Goal: Information Seeking & Learning: Compare options

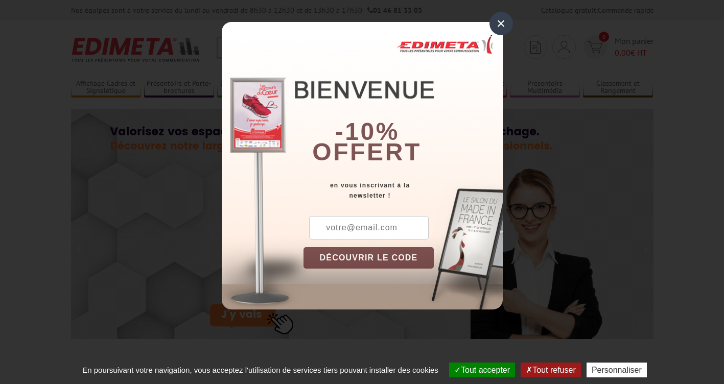
click at [500, 22] on div "×" at bounding box center [502, 24] width 24 height 24
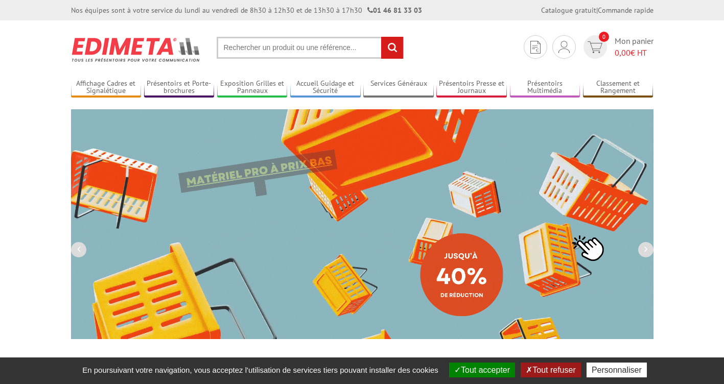
click at [566, 371] on button "Tout refuser" at bounding box center [551, 370] width 60 height 15
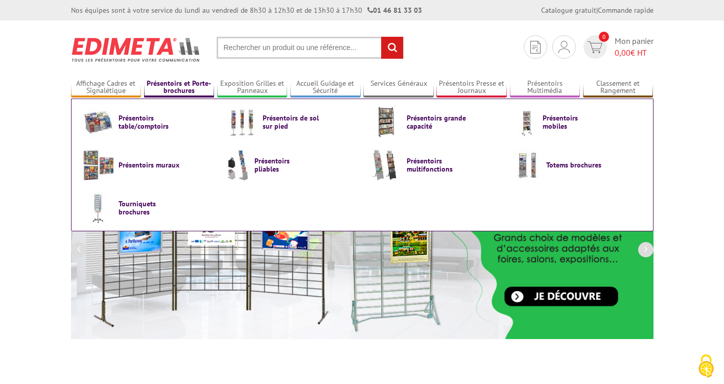
click at [172, 85] on link "Présentoirs et Porte-brochures" at bounding box center [179, 87] width 71 height 17
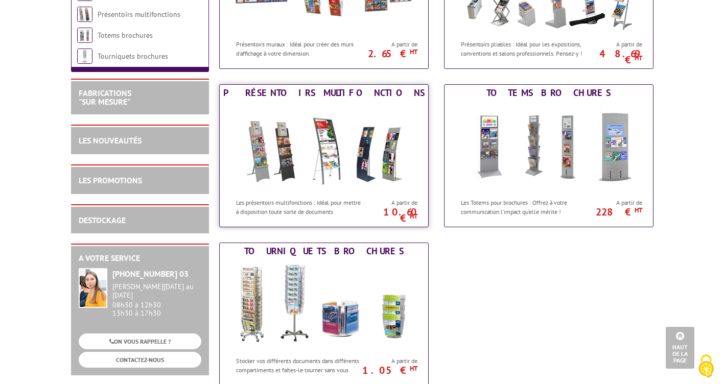
scroll to position [613, 0]
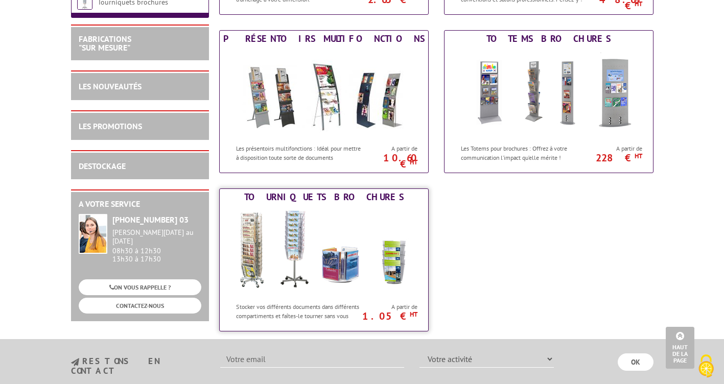
click at [291, 248] on img at bounding box center [323, 251] width 189 height 92
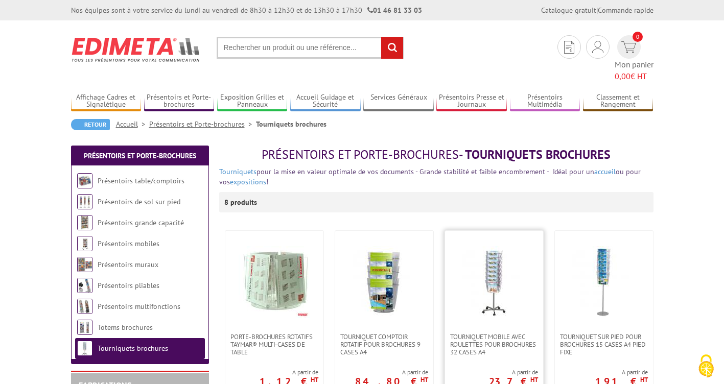
click at [472, 270] on img at bounding box center [494, 282] width 72 height 72
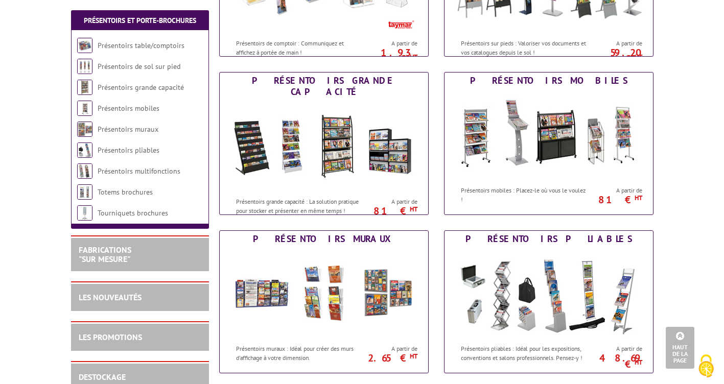
scroll to position [204, 0]
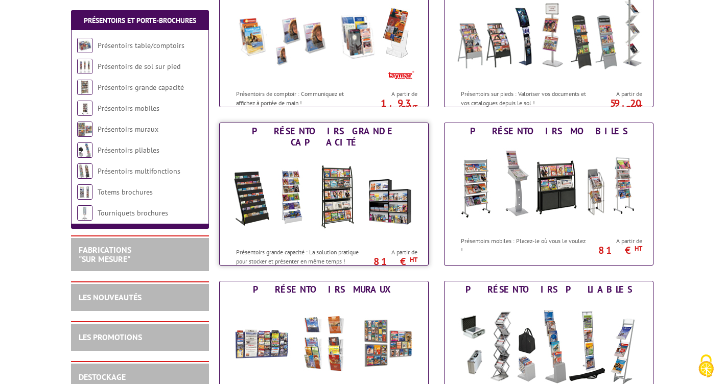
click at [317, 179] on img at bounding box center [323, 197] width 189 height 92
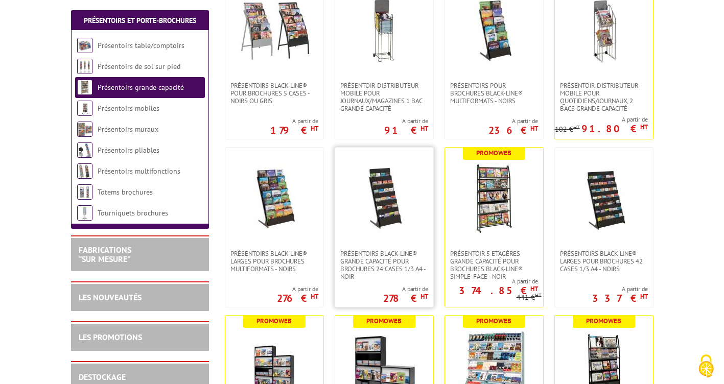
scroll to position [307, 0]
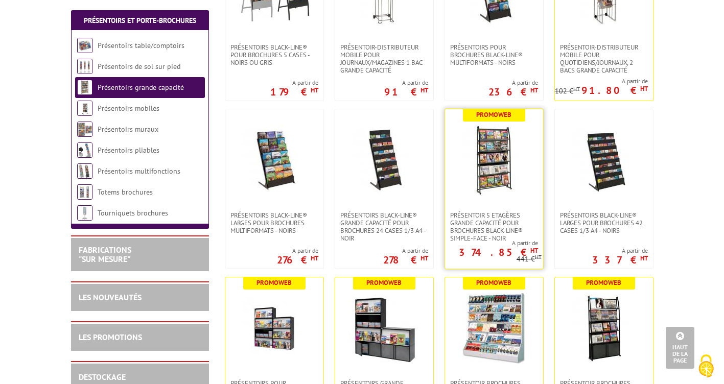
click at [485, 152] on img at bounding box center [494, 161] width 72 height 72
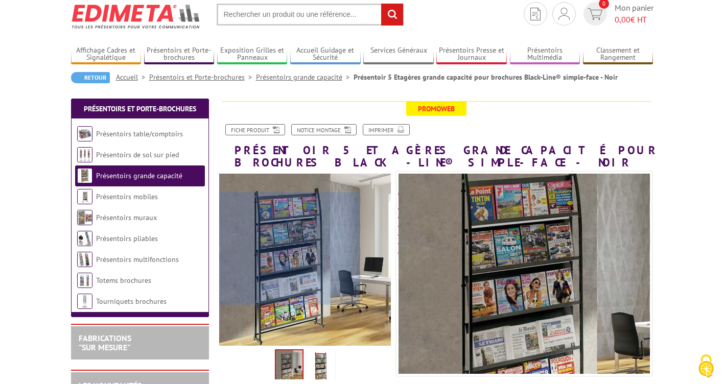
scroll to position [51, 0]
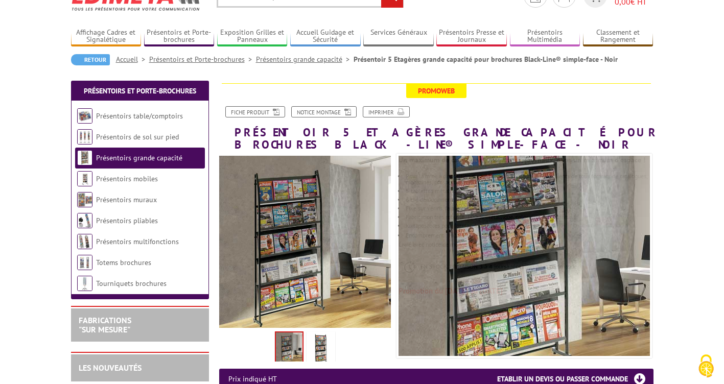
click at [292, 348] on img at bounding box center [289, 349] width 27 height 32
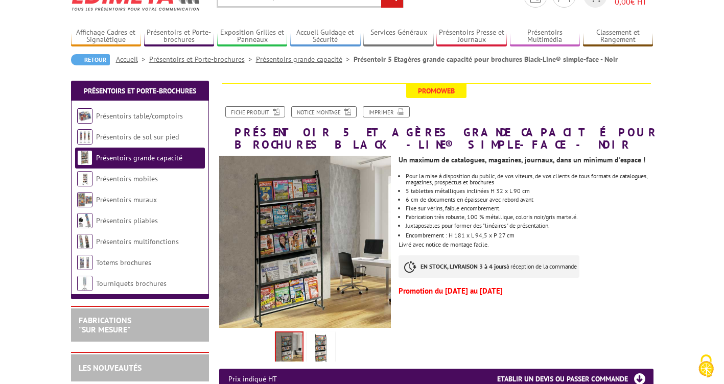
click at [320, 347] on img at bounding box center [321, 350] width 25 height 32
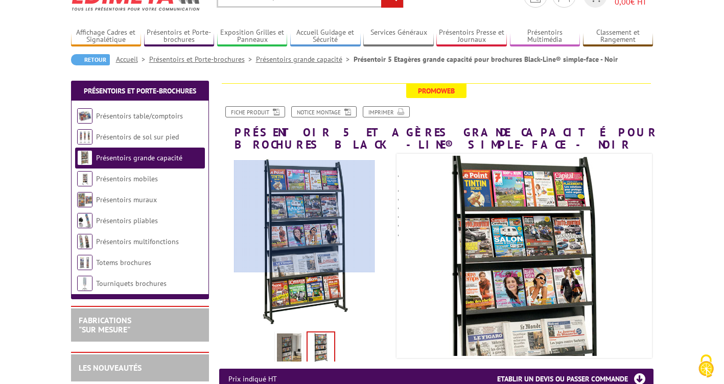
click at [305, 217] on div at bounding box center [304, 216] width 141 height 112
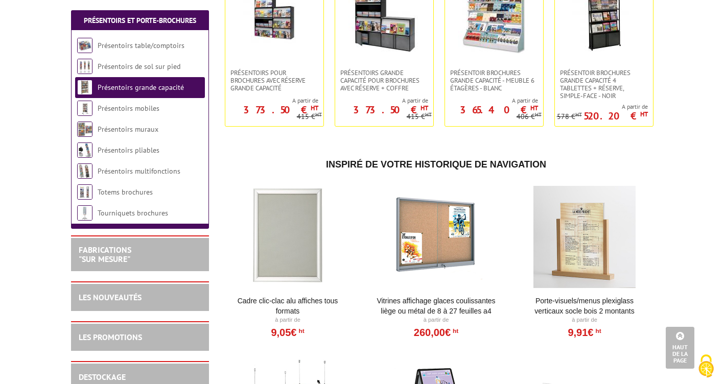
scroll to position [613, 0]
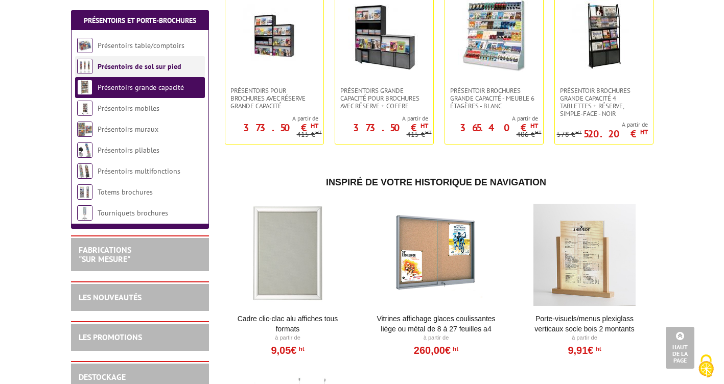
click at [128, 69] on link "Présentoirs de sol sur pied" at bounding box center [140, 66] width 84 height 9
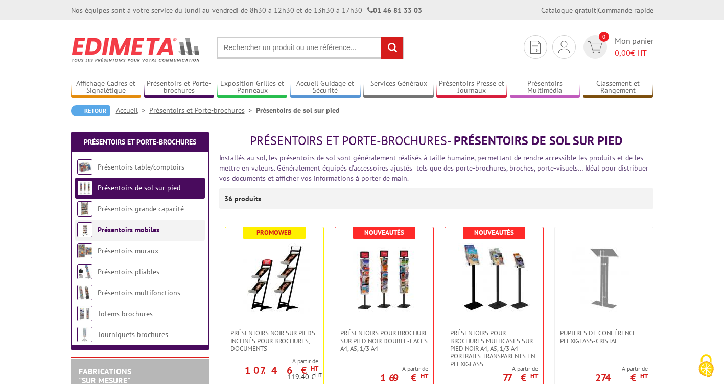
click at [131, 231] on link "Présentoirs mobiles" at bounding box center [129, 229] width 62 height 9
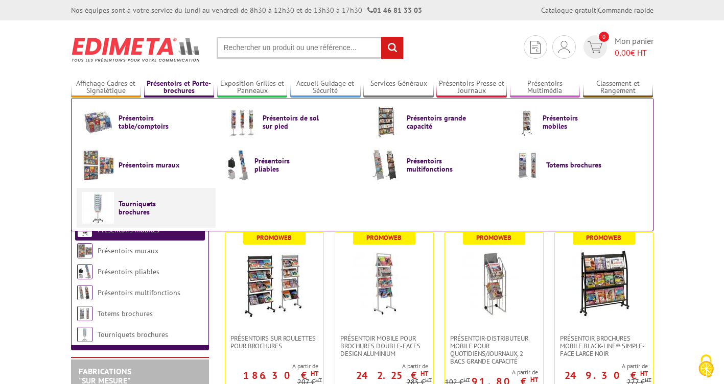
click at [130, 207] on span "Tourniquets brochures" at bounding box center [149, 208] width 61 height 16
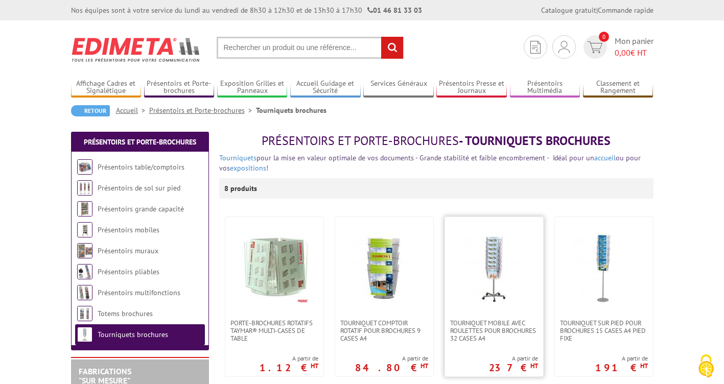
click at [489, 256] on img at bounding box center [494, 269] width 72 height 72
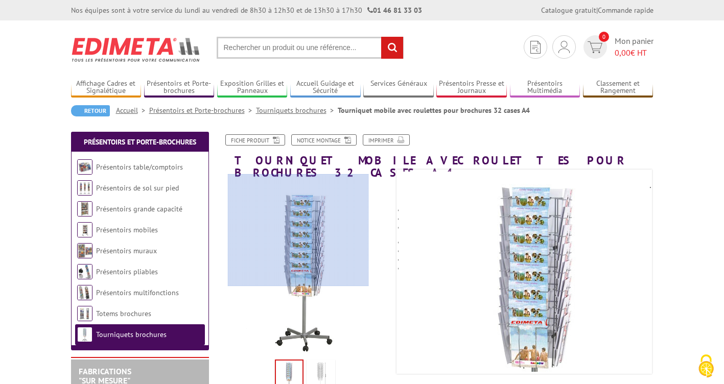
click at [298, 230] on div at bounding box center [298, 230] width 141 height 112
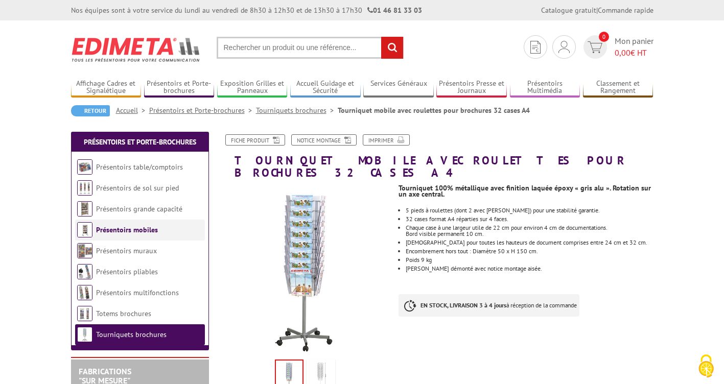
click at [148, 230] on link "Présentoirs mobiles" at bounding box center [127, 229] width 62 height 9
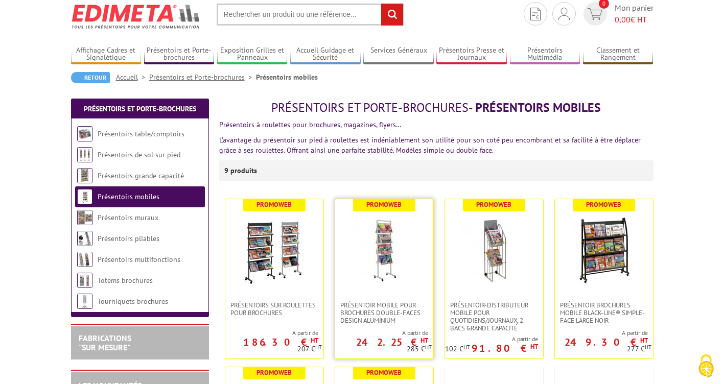
scroll to position [51, 0]
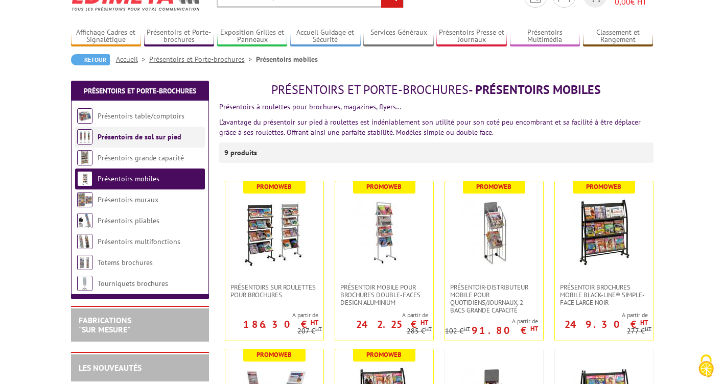
click at [115, 140] on link "Présentoirs de sol sur pied" at bounding box center [140, 136] width 84 height 9
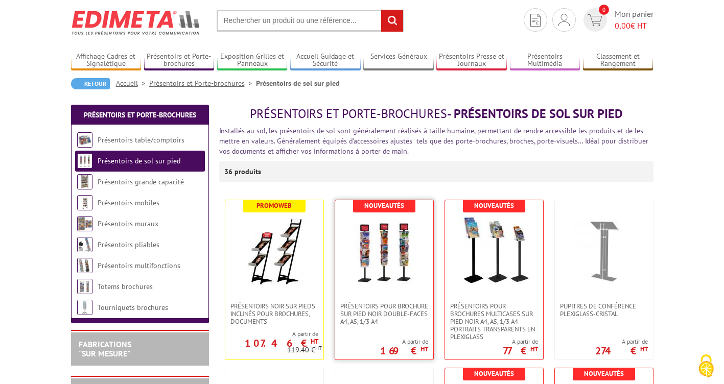
scroll to position [51, 0]
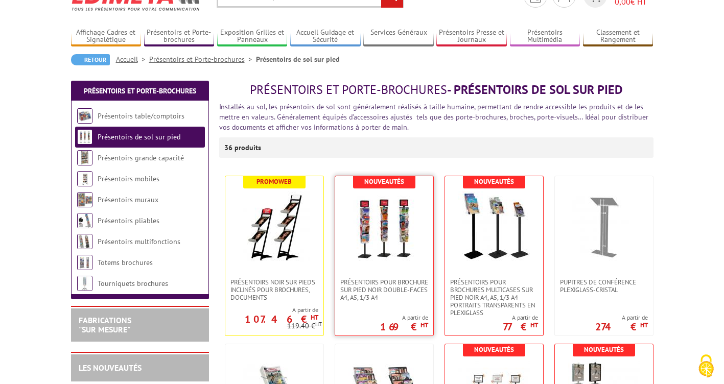
click at [383, 233] on img at bounding box center [385, 228] width 72 height 72
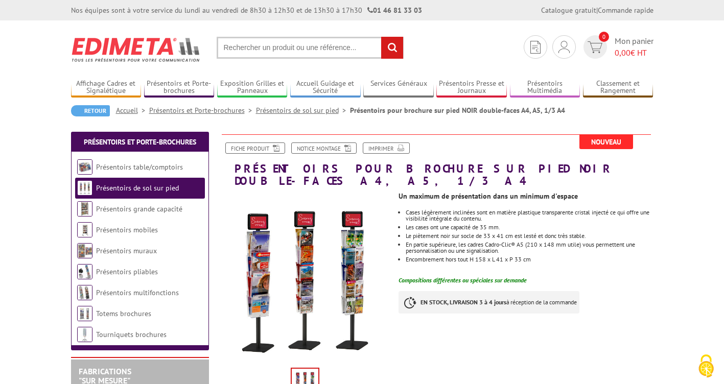
click at [306, 260] on img at bounding box center [305, 278] width 172 height 172
click at [353, 260] on img at bounding box center [305, 278] width 172 height 172
click at [354, 260] on img at bounding box center [305, 278] width 172 height 172
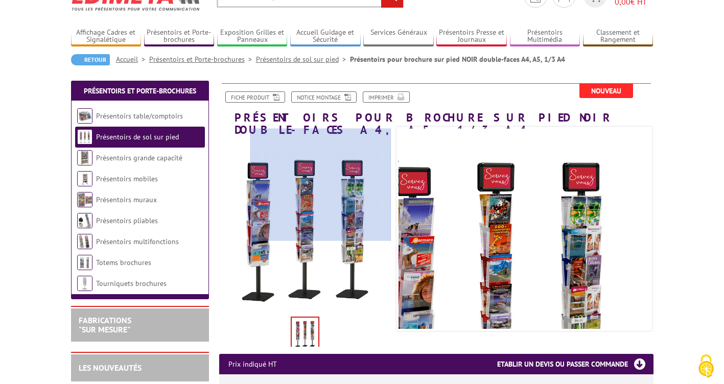
scroll to position [102, 0]
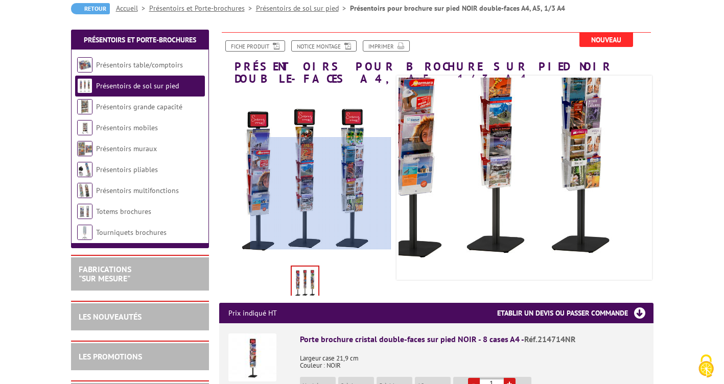
click at [353, 194] on div at bounding box center [320, 193] width 141 height 112
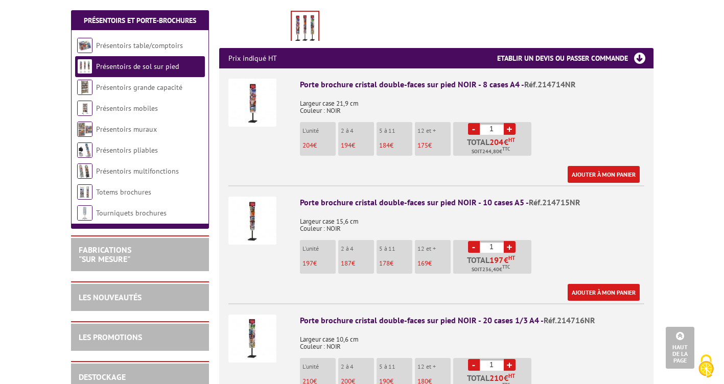
scroll to position [409, 0]
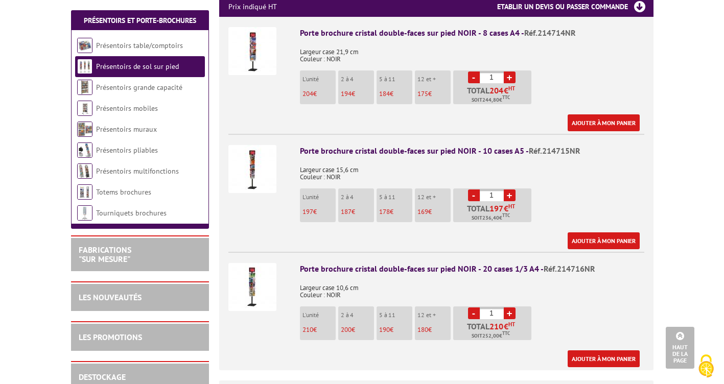
click at [252, 160] on img at bounding box center [252, 169] width 48 height 48
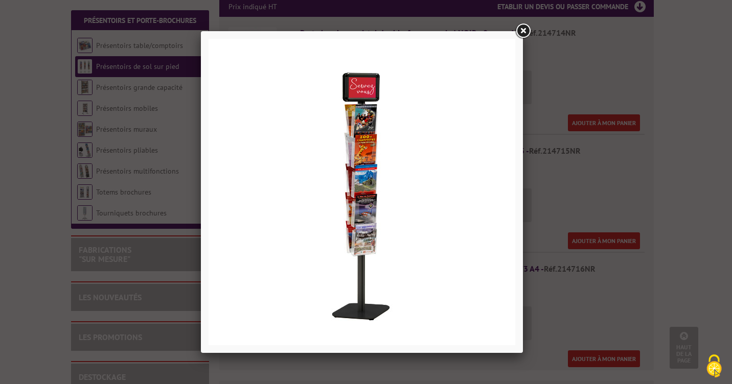
click at [520, 30] on link at bounding box center [523, 31] width 18 height 18
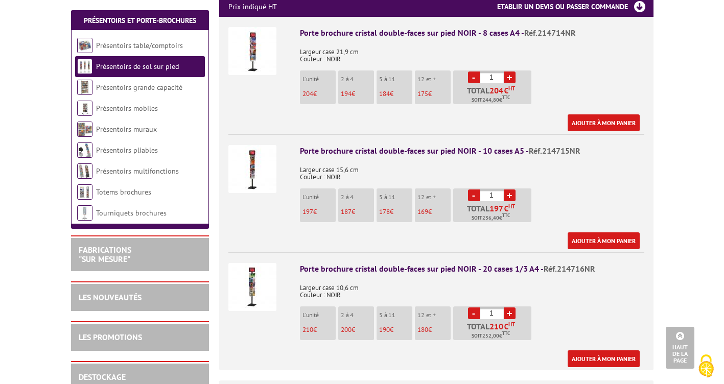
click at [247, 281] on img at bounding box center [252, 287] width 48 height 48
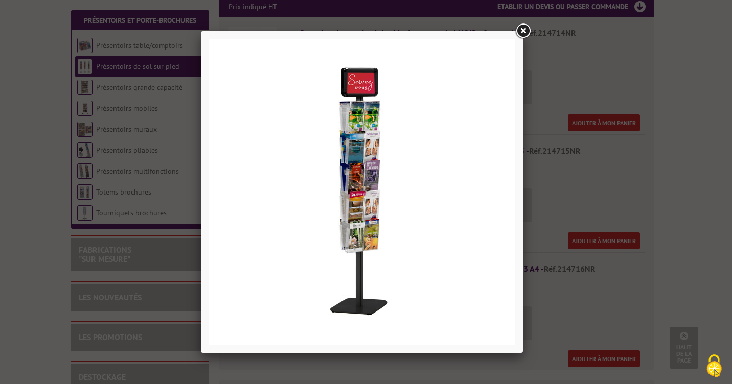
click at [525, 29] on link at bounding box center [523, 31] width 18 height 18
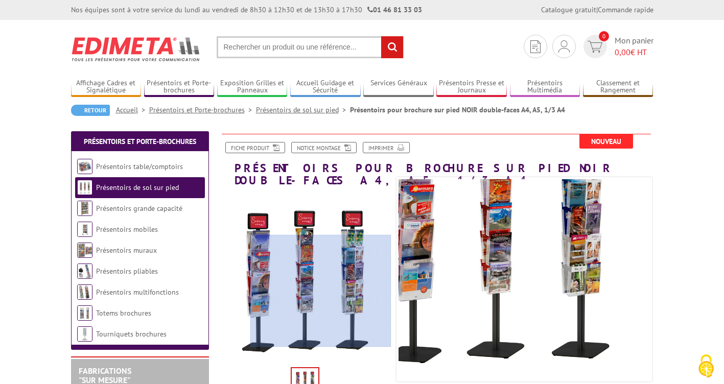
scroll to position [0, 0]
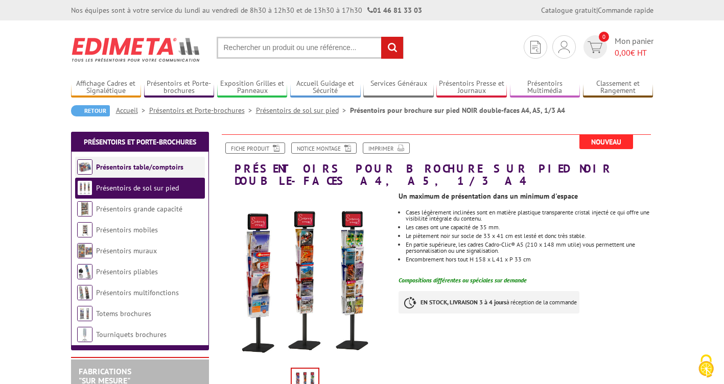
click at [139, 170] on link "Présentoirs table/comptoirs" at bounding box center [139, 167] width 87 height 9
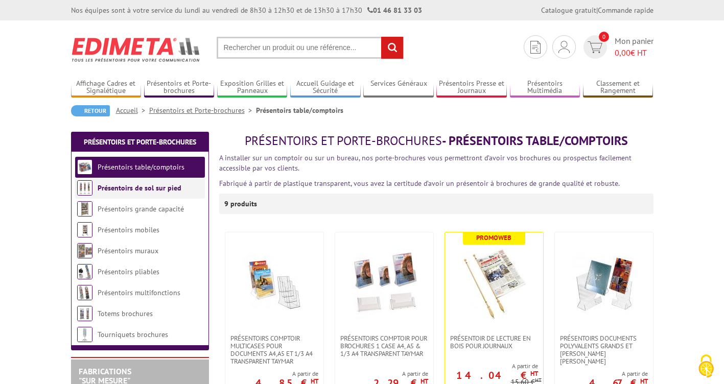
click at [135, 191] on link "Présentoirs de sol sur pied" at bounding box center [140, 187] width 84 height 9
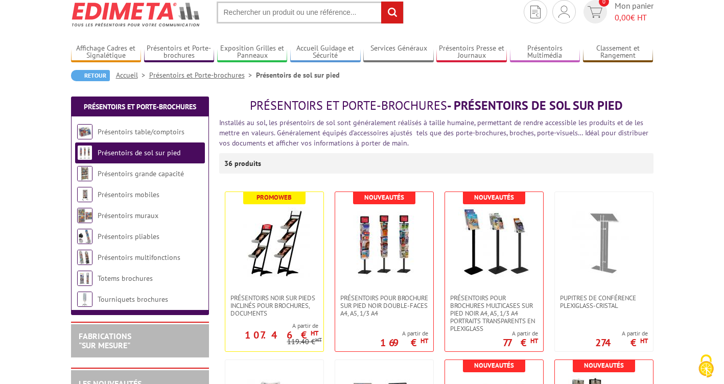
scroll to position [51, 0]
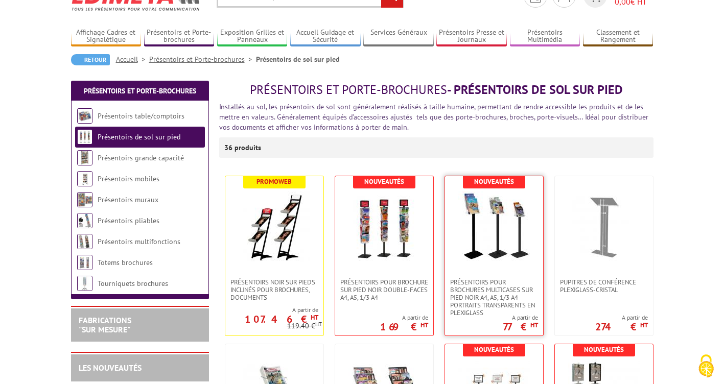
click at [492, 245] on img at bounding box center [494, 228] width 72 height 72
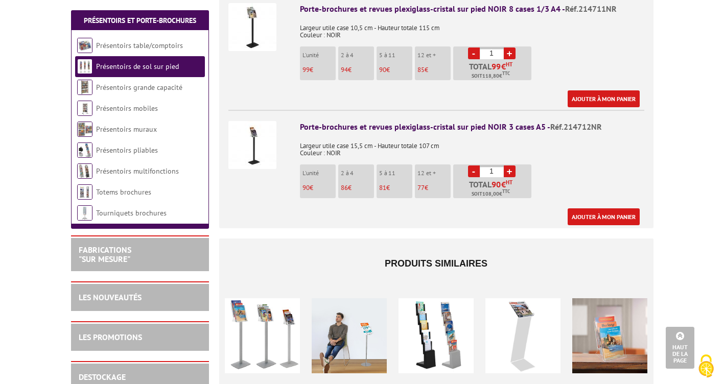
scroll to position [664, 0]
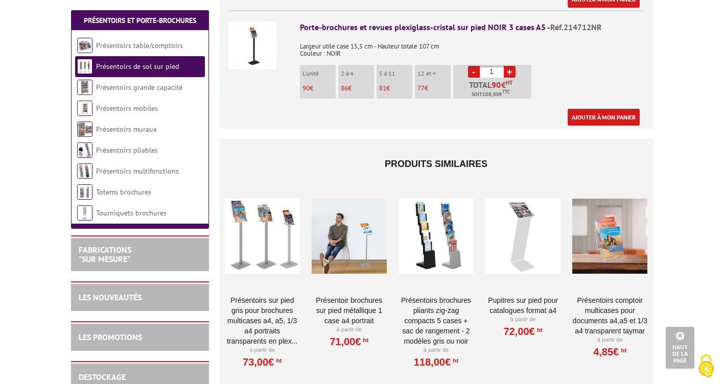
click at [428, 235] on div at bounding box center [436, 237] width 75 height 102
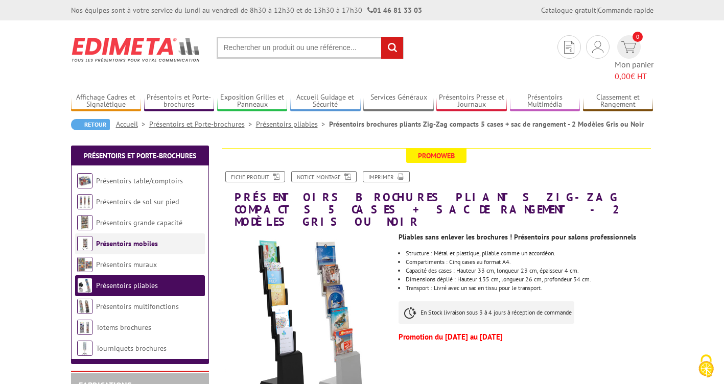
click at [122, 239] on link "Présentoirs mobiles" at bounding box center [127, 243] width 62 height 9
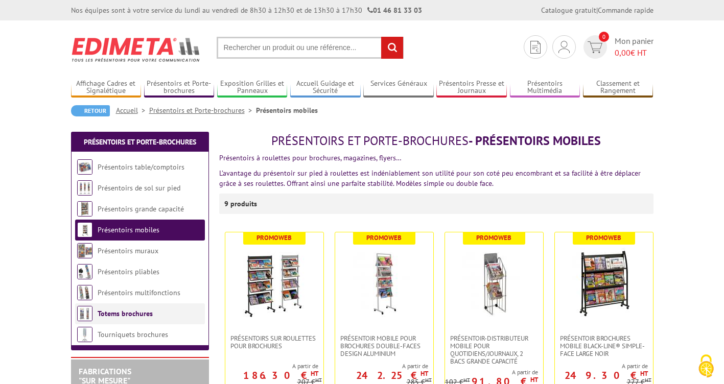
click at [133, 310] on link "Totems brochures" at bounding box center [125, 313] width 55 height 9
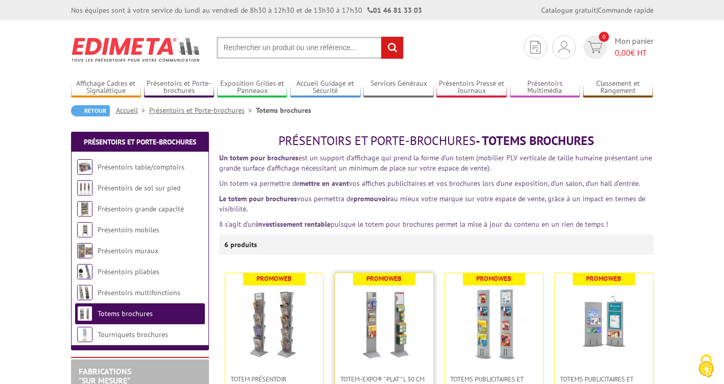
click at [401, 319] on img at bounding box center [385, 325] width 72 height 72
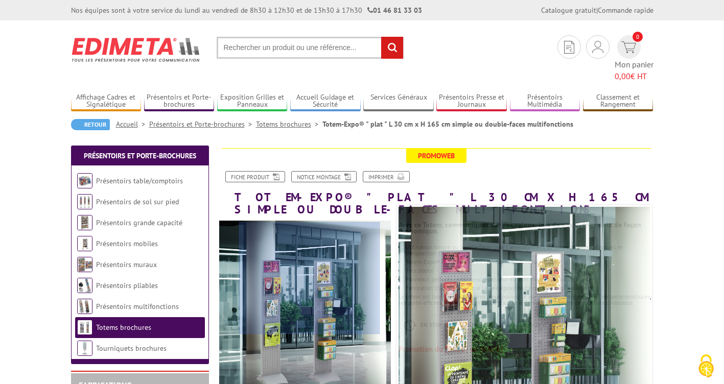
click at [310, 279] on div at bounding box center [309, 278] width 141 height 112
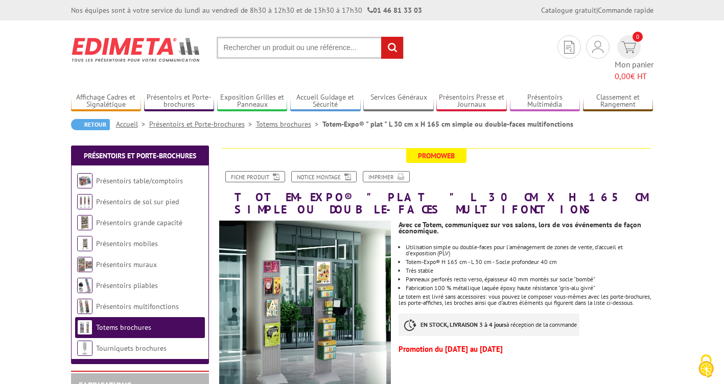
click at [454, 321] on p "EN STOCK, LIVRAISON 3 à 4 jours à réception de la commande" at bounding box center [489, 325] width 181 height 22
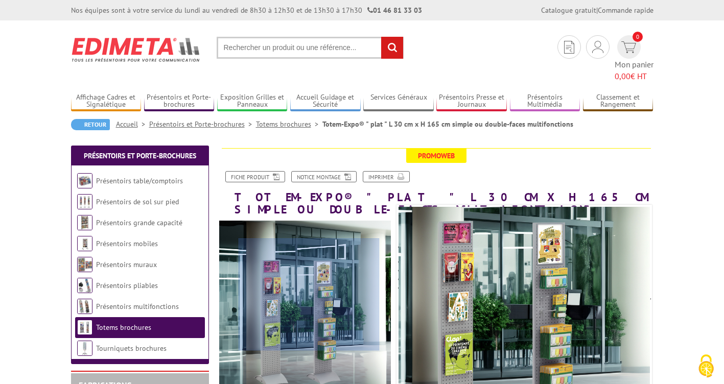
click at [309, 295] on div at bounding box center [309, 295] width 141 height 112
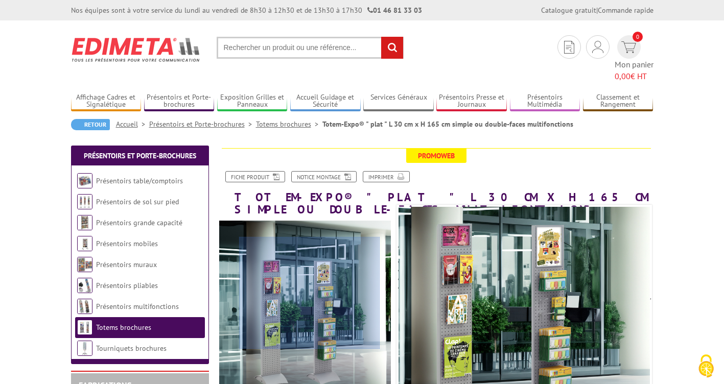
scroll to position [51, 0]
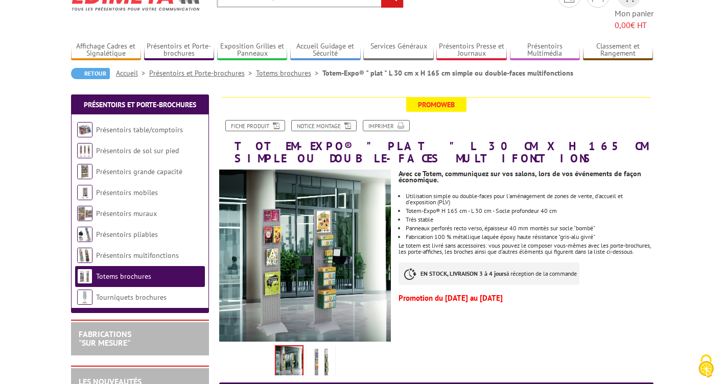
click at [316, 348] on img at bounding box center [321, 364] width 25 height 32
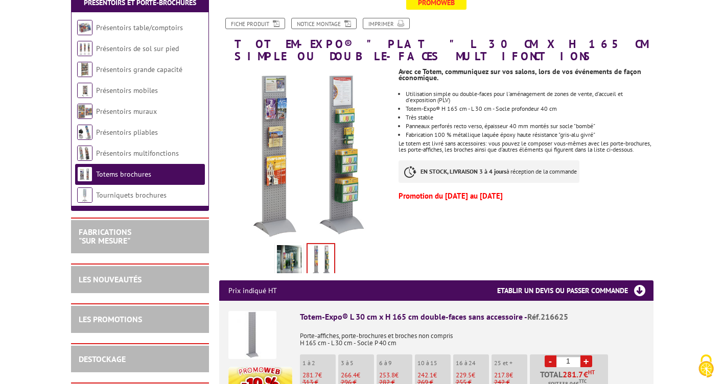
scroll to position [0, 0]
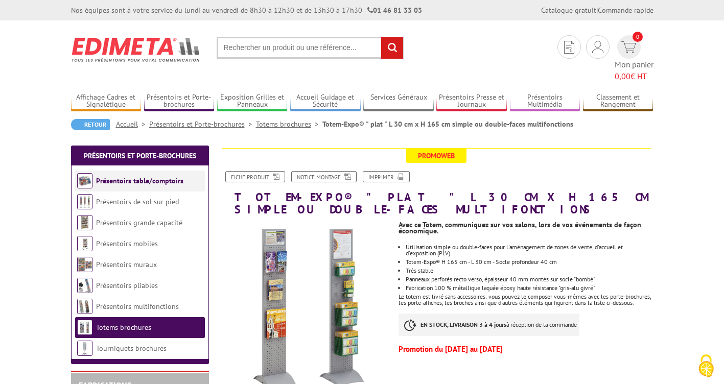
click at [132, 176] on link "Présentoirs table/comptoirs" at bounding box center [139, 180] width 87 height 9
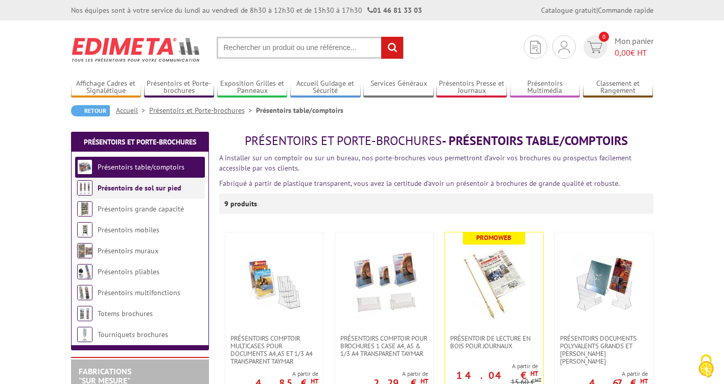
click at [115, 191] on link "Présentoirs de sol sur pied" at bounding box center [140, 187] width 84 height 9
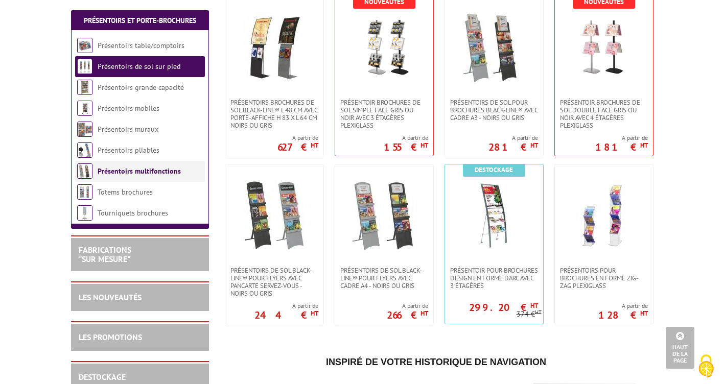
scroll to position [1332, 0]
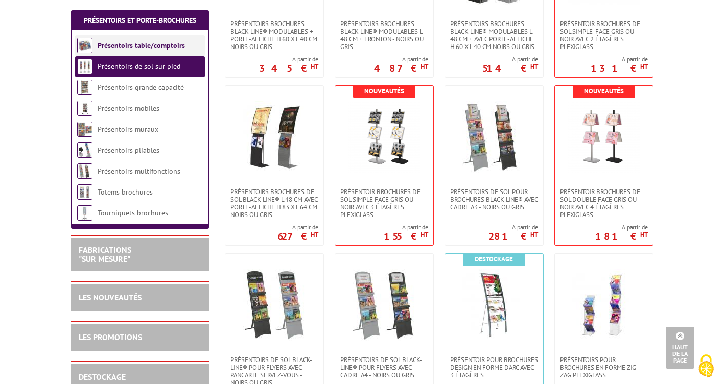
click at [134, 45] on link "Présentoirs table/comptoirs" at bounding box center [141, 45] width 87 height 9
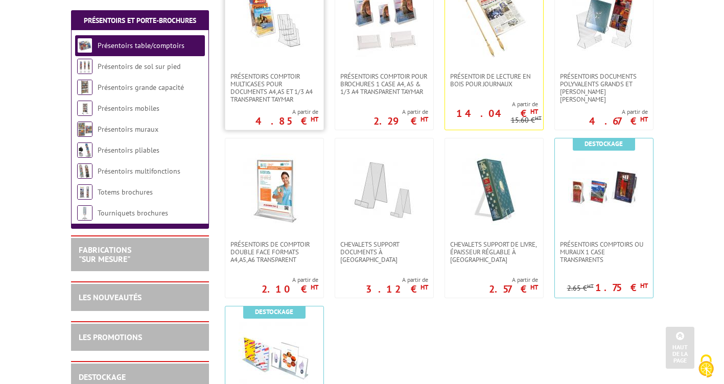
scroll to position [511, 0]
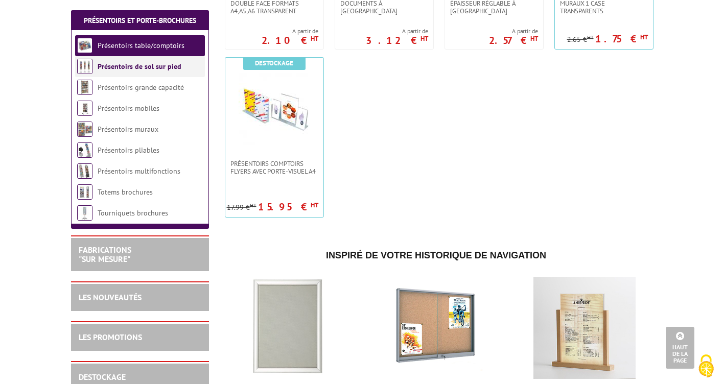
click at [120, 68] on link "Présentoirs de sol sur pied" at bounding box center [140, 66] width 84 height 9
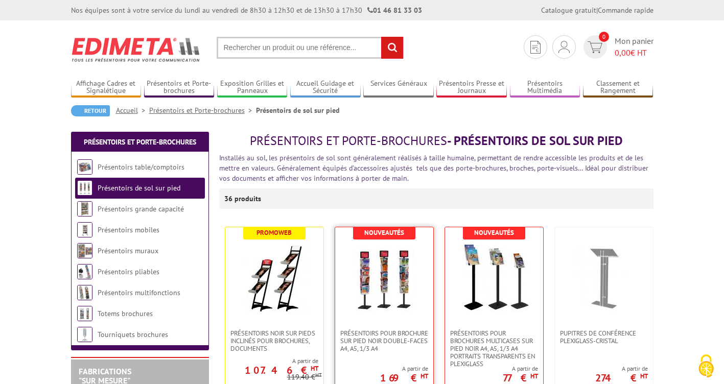
click at [382, 297] on img at bounding box center [385, 279] width 72 height 72
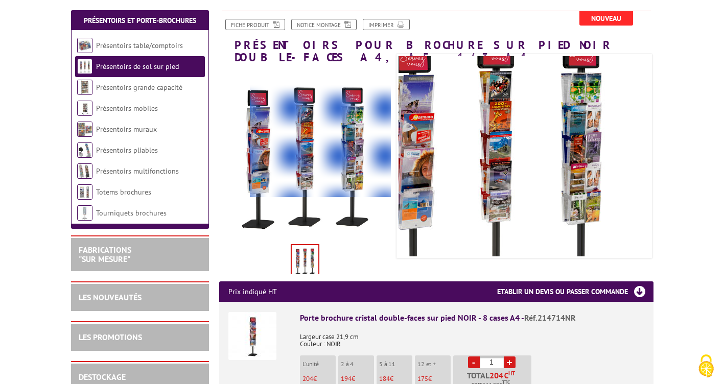
scroll to position [153, 0]
